Goal: Check status: Check status

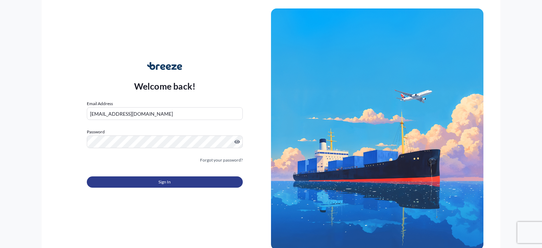
click at [166, 179] on button "Sign In" at bounding box center [165, 181] width 156 height 11
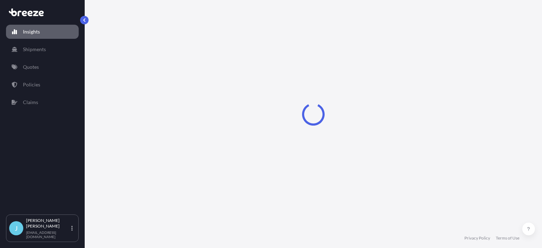
select select "2025"
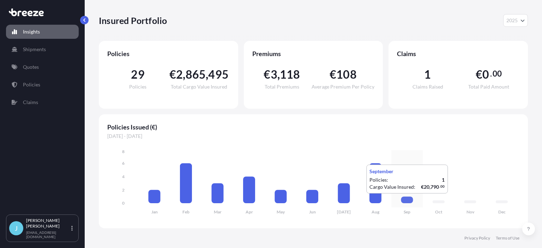
click at [403, 201] on icon at bounding box center [407, 200] width 12 height 7
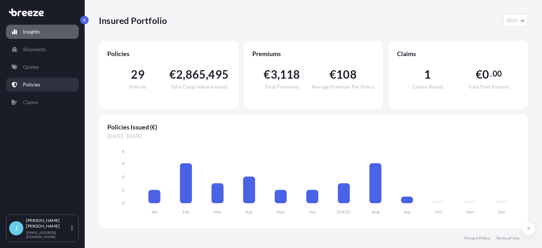
click at [31, 84] on p "Policies" at bounding box center [31, 84] width 17 height 7
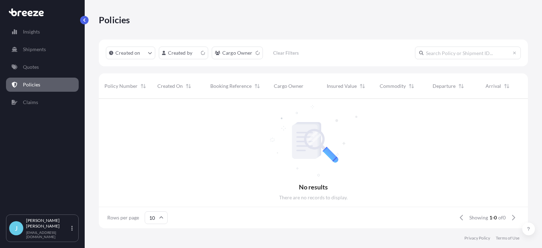
scroll to position [133, 429]
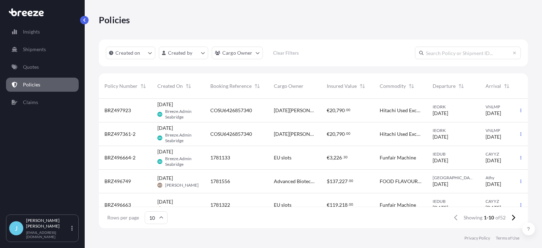
click at [232, 133] on span "COSU6426857340" at bounding box center [231, 134] width 42 height 7
